Goal: Transaction & Acquisition: Purchase product/service

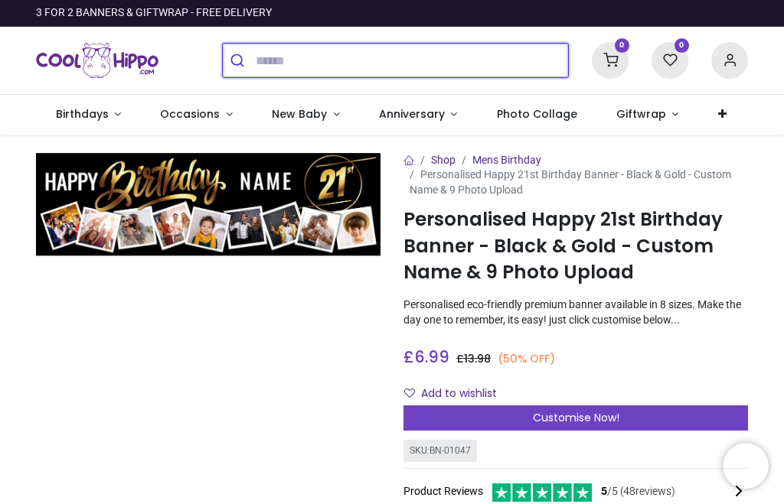
click at [268, 64] on input "search" at bounding box center [412, 61] width 312 height 34
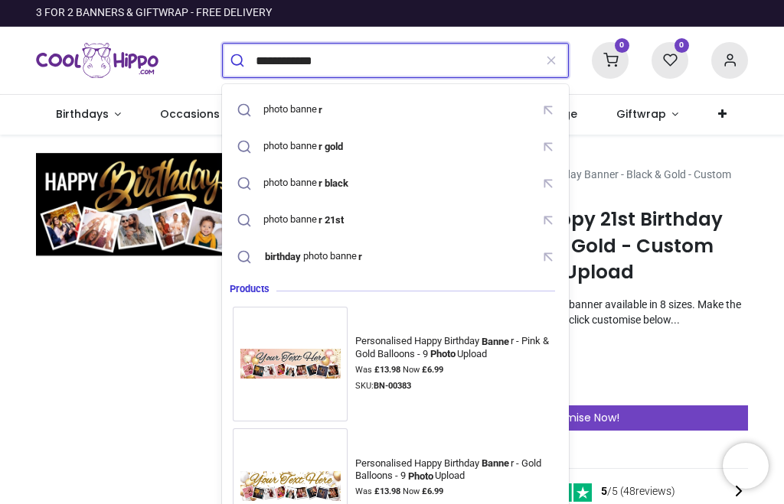
type input "**********"
click at [239, 60] on button "submit" at bounding box center [239, 61] width 33 height 34
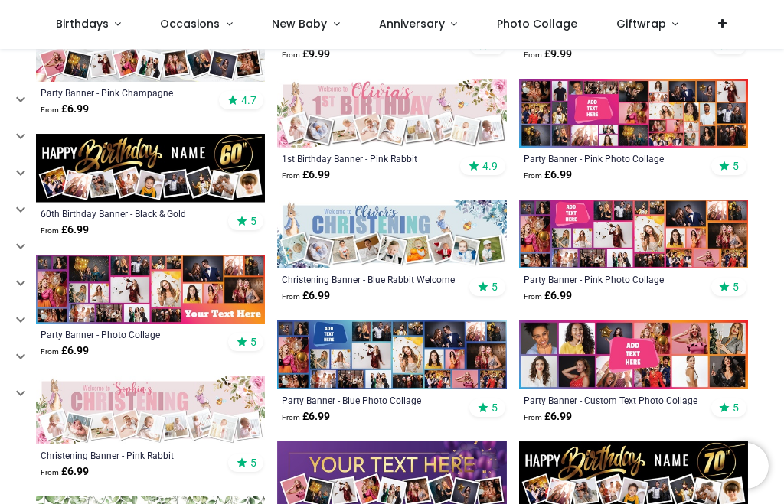
scroll to position [826, 0]
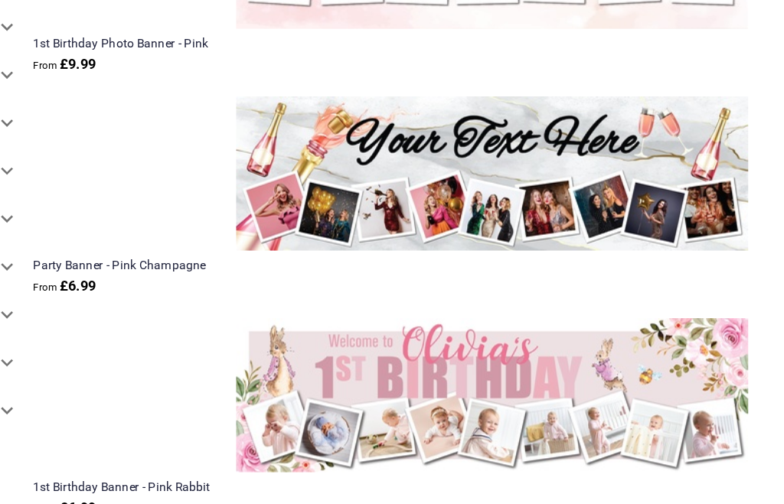
scroll to position [2851, 0]
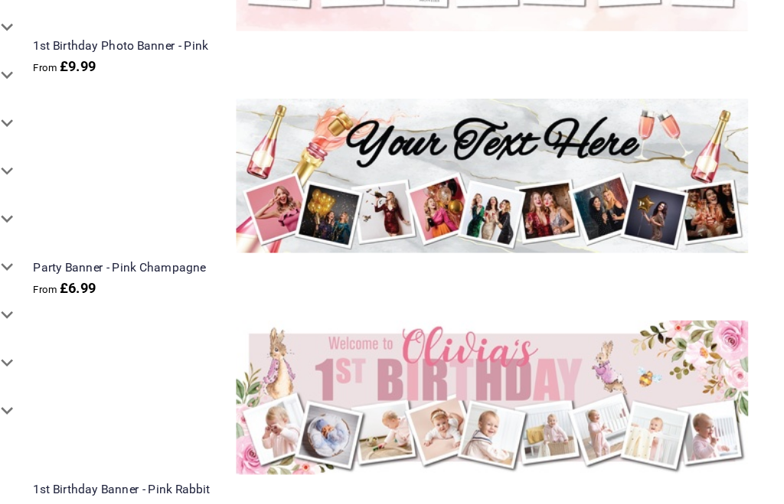
click at [514, 155] on img at bounding box center [392, 214] width 392 height 118
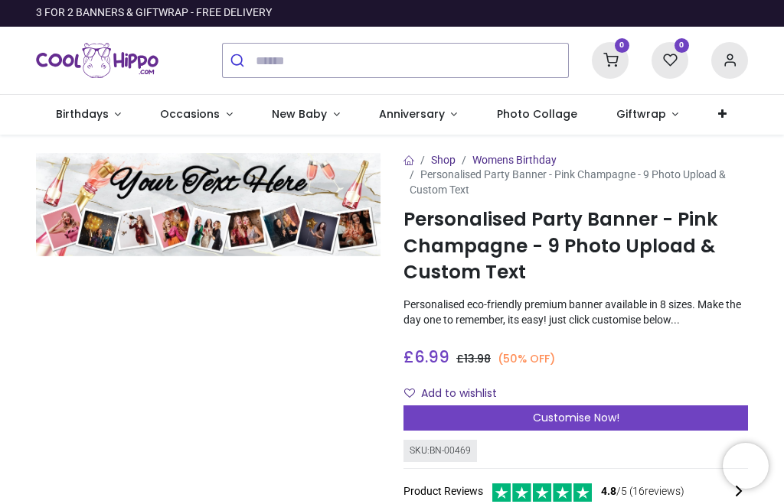
click at [281, 207] on img at bounding box center [208, 204] width 344 height 103
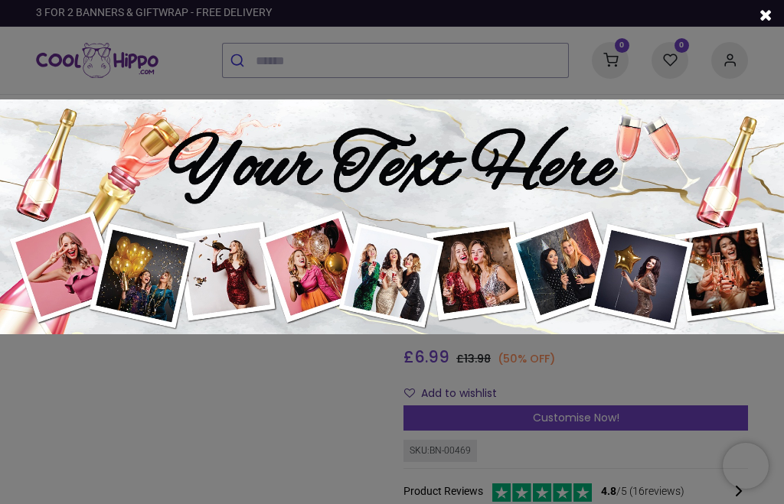
click at [759, 21] on span at bounding box center [765, 16] width 12 height 16
